Goal: Contribute content: Add original content to the website for others to see

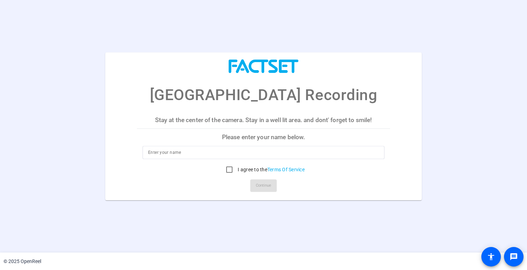
click at [252, 151] on input at bounding box center [263, 152] width 231 height 8
type input "[PERSON_NAME]"
click at [227, 169] on input "I agree to the Terms Of Service" at bounding box center [229, 169] width 14 height 14
checkbox input "true"
click at [263, 187] on span "Continue" at bounding box center [263, 185] width 15 height 10
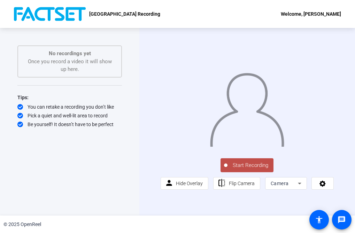
click at [243, 167] on span "Start Recording" at bounding box center [251, 165] width 46 height 8
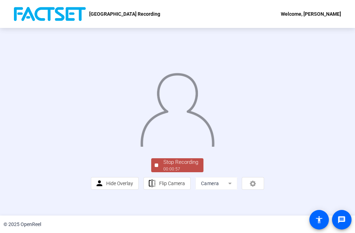
click at [166, 172] on div "00:00:57" at bounding box center [181, 169] width 35 height 6
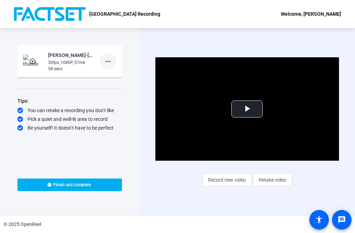
click at [106, 64] on mat-icon "more_horiz" at bounding box center [108, 61] width 8 height 8
drag, startPoint x: 108, startPoint y: 75, endPoint x: 77, endPoint y: 101, distance: 40.4
click at [77, 101] on div "Delete clip Retake Add Notes" at bounding box center [177, 116] width 355 height 233
click at [272, 178] on div at bounding box center [177, 116] width 355 height 233
click at [272, 178] on span "Retake video" at bounding box center [273, 179] width 28 height 13
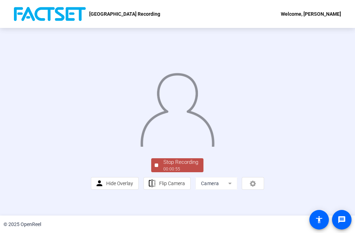
click at [172, 172] on div "00:00:55" at bounding box center [181, 169] width 35 height 6
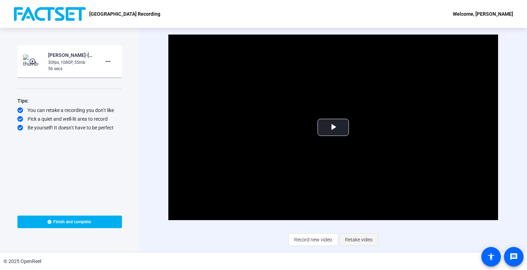
click at [353, 240] on span "Retake video" at bounding box center [359, 239] width 28 height 13
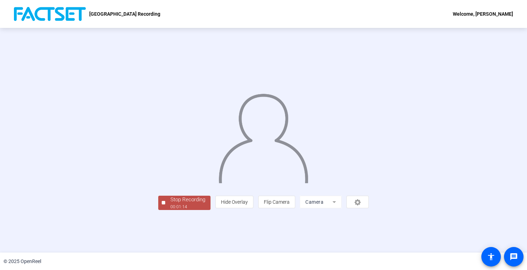
scroll to position [13, 0]
click at [342, 208] on mat-form-field "Camera" at bounding box center [321, 202] width 42 height 13
click at [170, 204] on div "Stop Recording" at bounding box center [187, 200] width 35 height 8
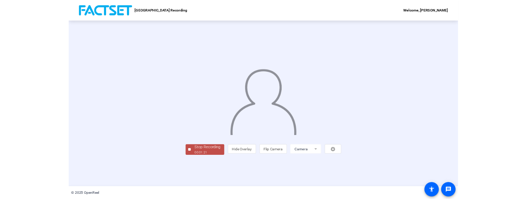
scroll to position [0, 0]
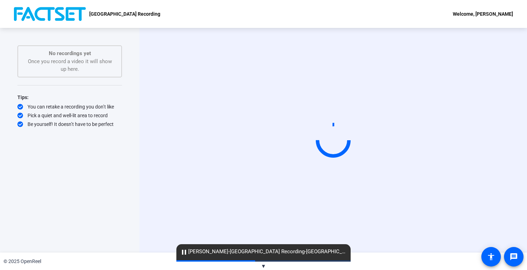
click at [183, 252] on mat-icon "pause" at bounding box center [184, 252] width 8 height 8
click at [358, 252] on div "Start Recording" at bounding box center [333, 140] width 388 height 225
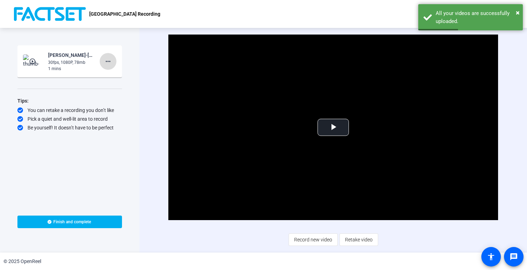
click at [104, 65] on mat-icon "more_horiz" at bounding box center [108, 61] width 8 height 8
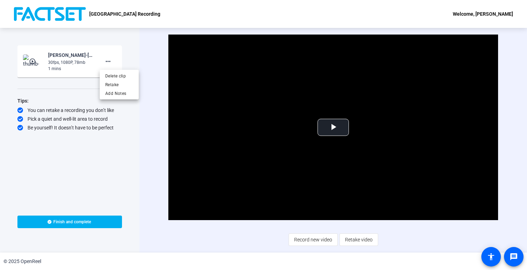
click at [346, 238] on div at bounding box center [263, 135] width 527 height 270
click at [351, 240] on span "Retake video" at bounding box center [359, 239] width 28 height 13
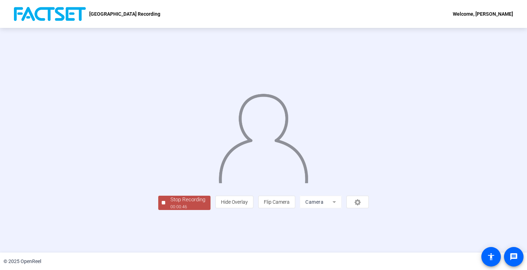
click at [170, 204] on div "Stop Recording" at bounding box center [187, 200] width 35 height 8
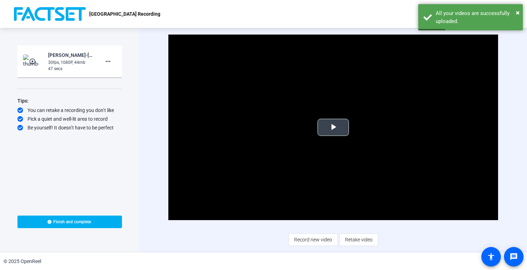
click at [333, 127] on span "Video Player" at bounding box center [333, 127] width 0 height 0
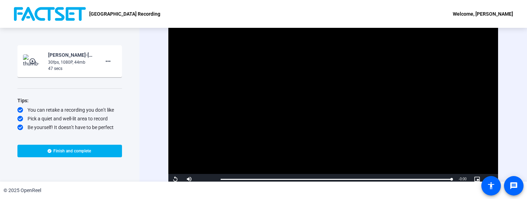
scroll to position [30, 0]
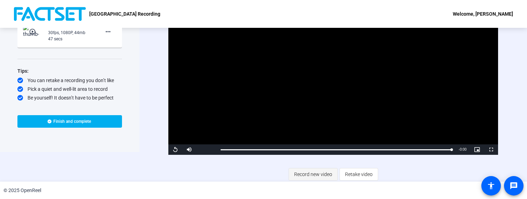
click at [321, 175] on span "Record new video" at bounding box center [313, 174] width 38 height 13
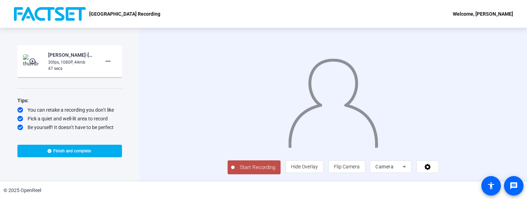
scroll to position [0, 0]
click at [109, 62] on mat-icon "more_horiz" at bounding box center [108, 61] width 8 height 8
click at [114, 76] on span "Delete clip" at bounding box center [119, 76] width 28 height 8
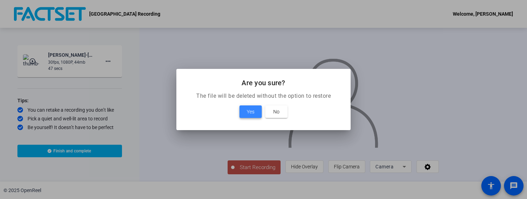
click at [250, 108] on span "Yes" at bounding box center [251, 112] width 8 height 8
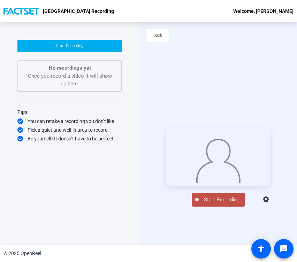
click at [224, 204] on span "Start Recording" at bounding box center [222, 200] width 46 height 8
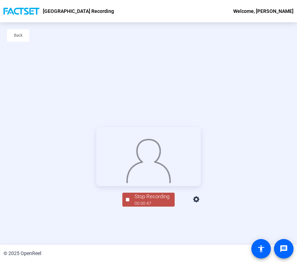
click at [154, 201] on div "Stop Recording" at bounding box center [152, 197] width 35 height 8
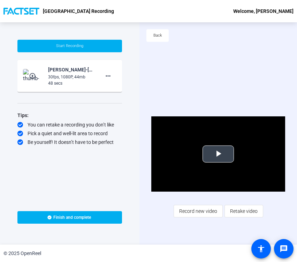
click at [218, 154] on span "Video Player" at bounding box center [218, 154] width 0 height 0
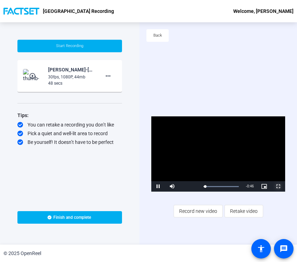
click at [274, 187] on span "Video Player" at bounding box center [278, 187] width 14 height 0
click at [236, 211] on span "Retake video" at bounding box center [244, 211] width 28 height 13
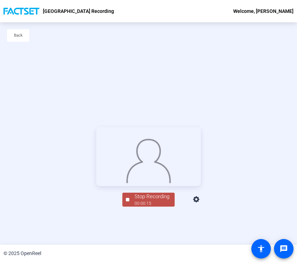
click at [141, 207] on div "00:00:15" at bounding box center [152, 203] width 35 height 6
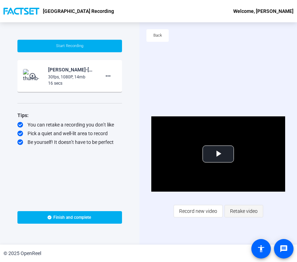
click at [233, 212] on span "Retake video" at bounding box center [244, 211] width 28 height 13
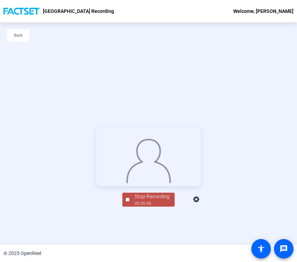
click at [160, 201] on div "Stop Recording" at bounding box center [152, 197] width 35 height 8
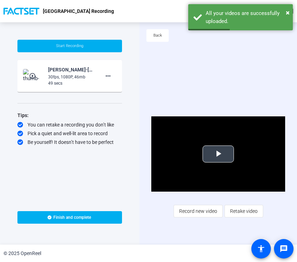
click at [218, 154] on span "Video Player" at bounding box center [218, 154] width 0 height 0
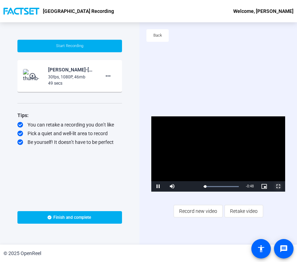
click at [276, 187] on span "Video Player" at bounding box center [278, 187] width 14 height 0
click at [246, 210] on span "Retake video" at bounding box center [244, 211] width 28 height 13
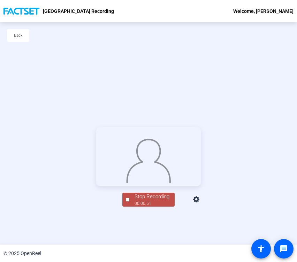
click at [163, 201] on div "Stop Recording" at bounding box center [152, 197] width 35 height 8
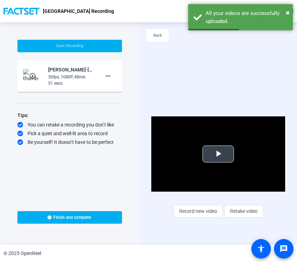
click at [218, 154] on span "Video Player" at bounding box center [218, 154] width 0 height 0
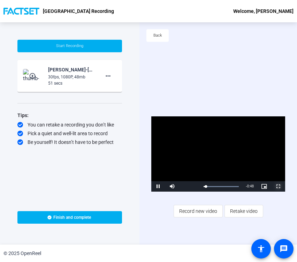
click at [278, 187] on span "Video Player" at bounding box center [278, 187] width 14 height 0
click at [190, 212] on span "Record new video" at bounding box center [198, 211] width 38 height 13
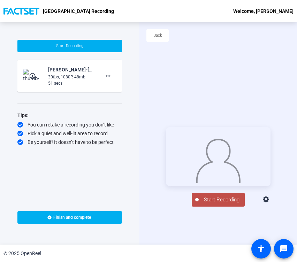
click at [220, 204] on span "Start Recording" at bounding box center [222, 200] width 46 height 8
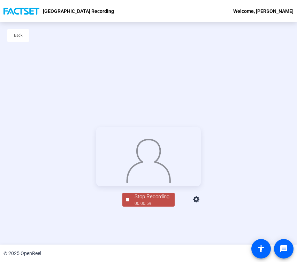
click at [161, 207] on div "00:00:59" at bounding box center [152, 203] width 35 height 6
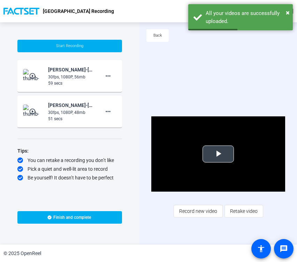
click at [218, 154] on span "Video Player" at bounding box center [218, 154] width 0 height 0
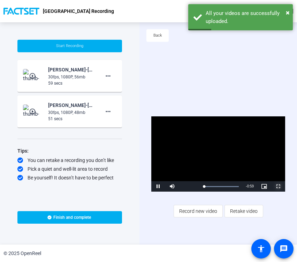
click at [279, 187] on span "Video Player" at bounding box center [278, 187] width 14 height 0
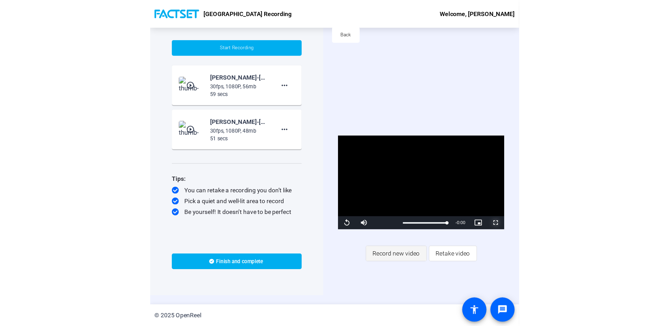
scroll to position [10, 0]
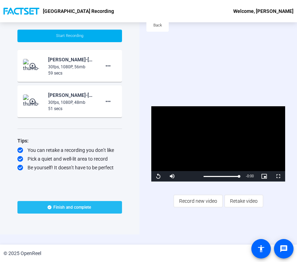
click at [97, 208] on span at bounding box center [69, 207] width 105 height 17
